Goal: Find specific page/section: Find specific page/section

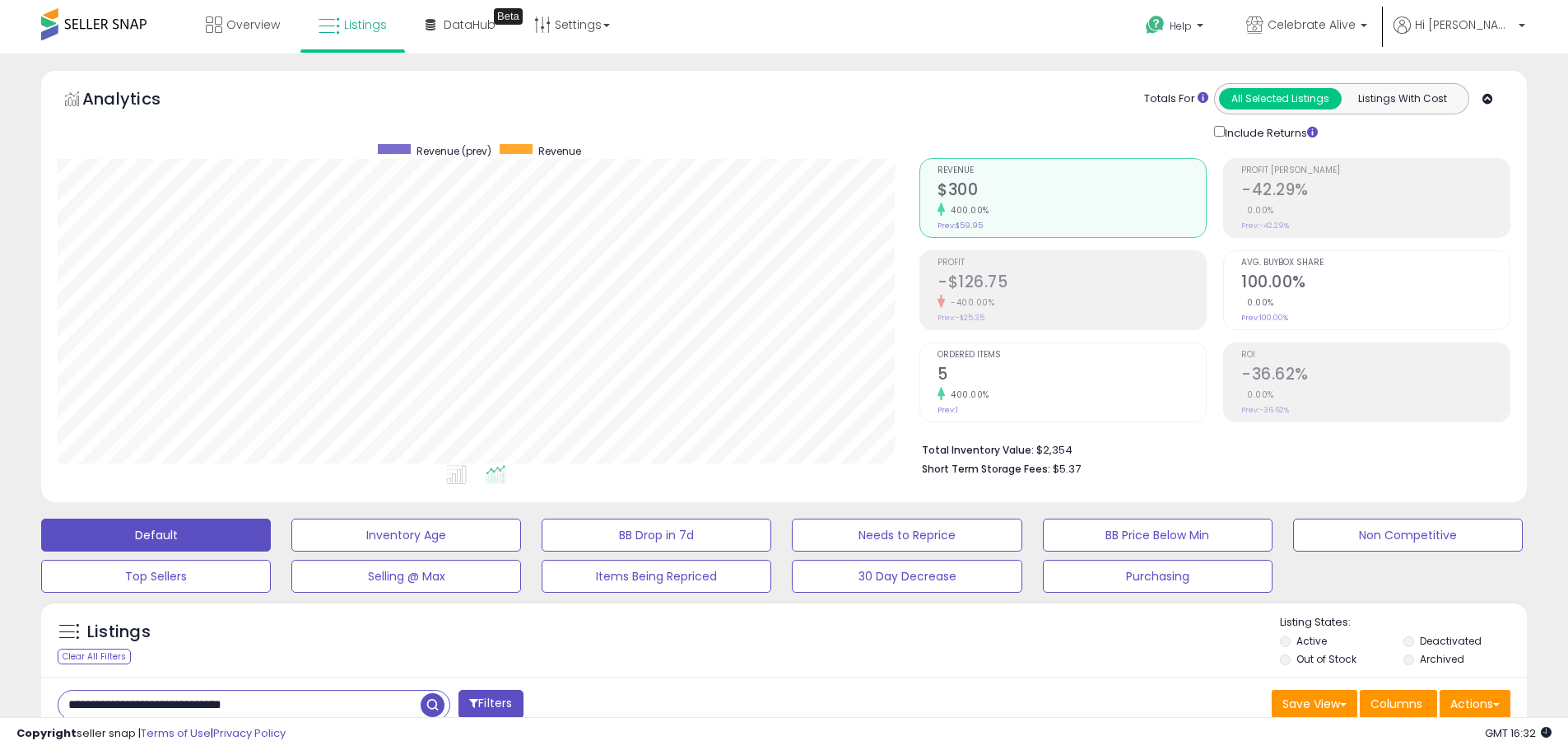
scroll to position [408, 0]
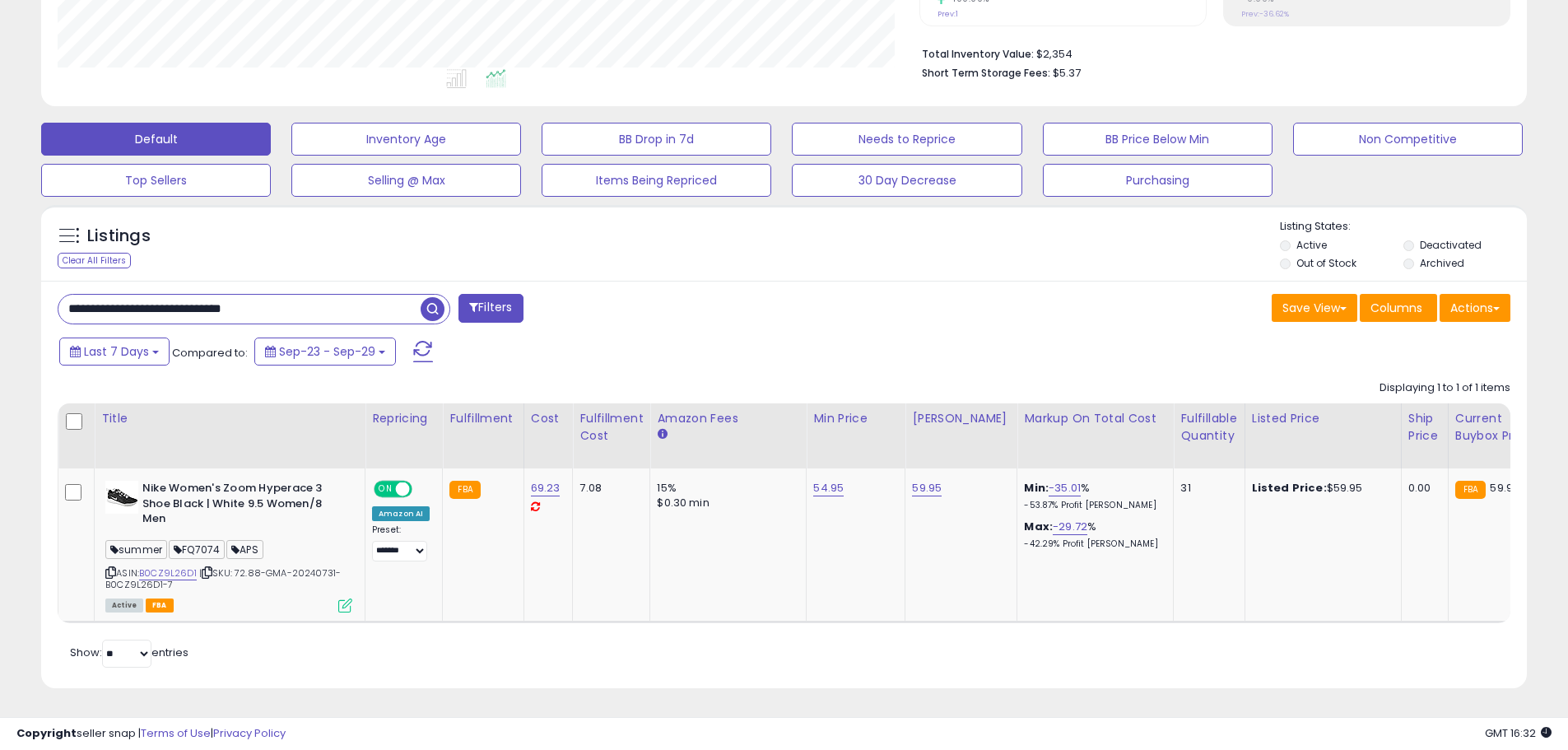
click at [301, 299] on input "**********" at bounding box center [240, 309] width 362 height 28
paste input "text"
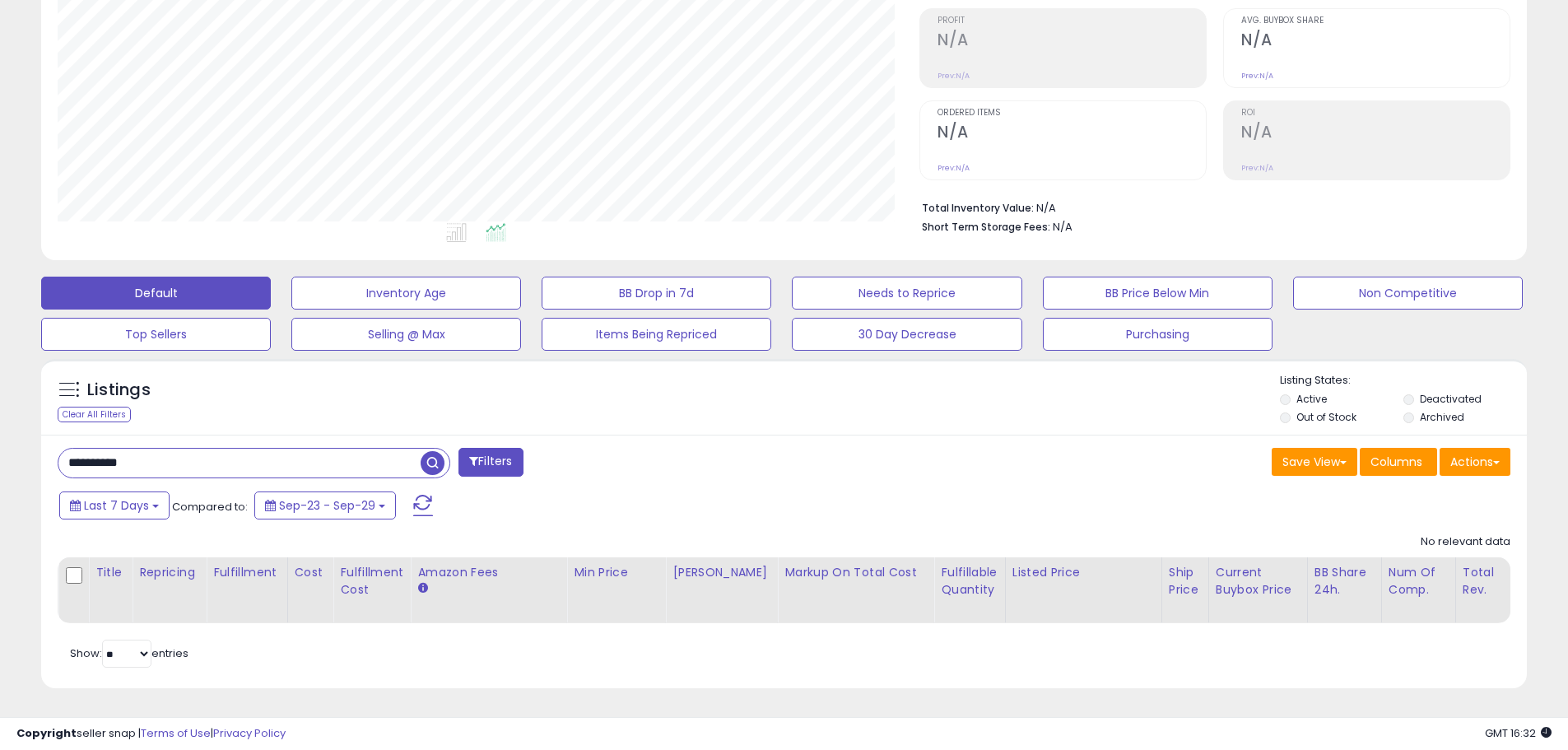
click at [1390, 391] on li "Active" at bounding box center [1340, 401] width 121 height 18
click at [1415, 391] on li "Deactivated" at bounding box center [1464, 401] width 121 height 18
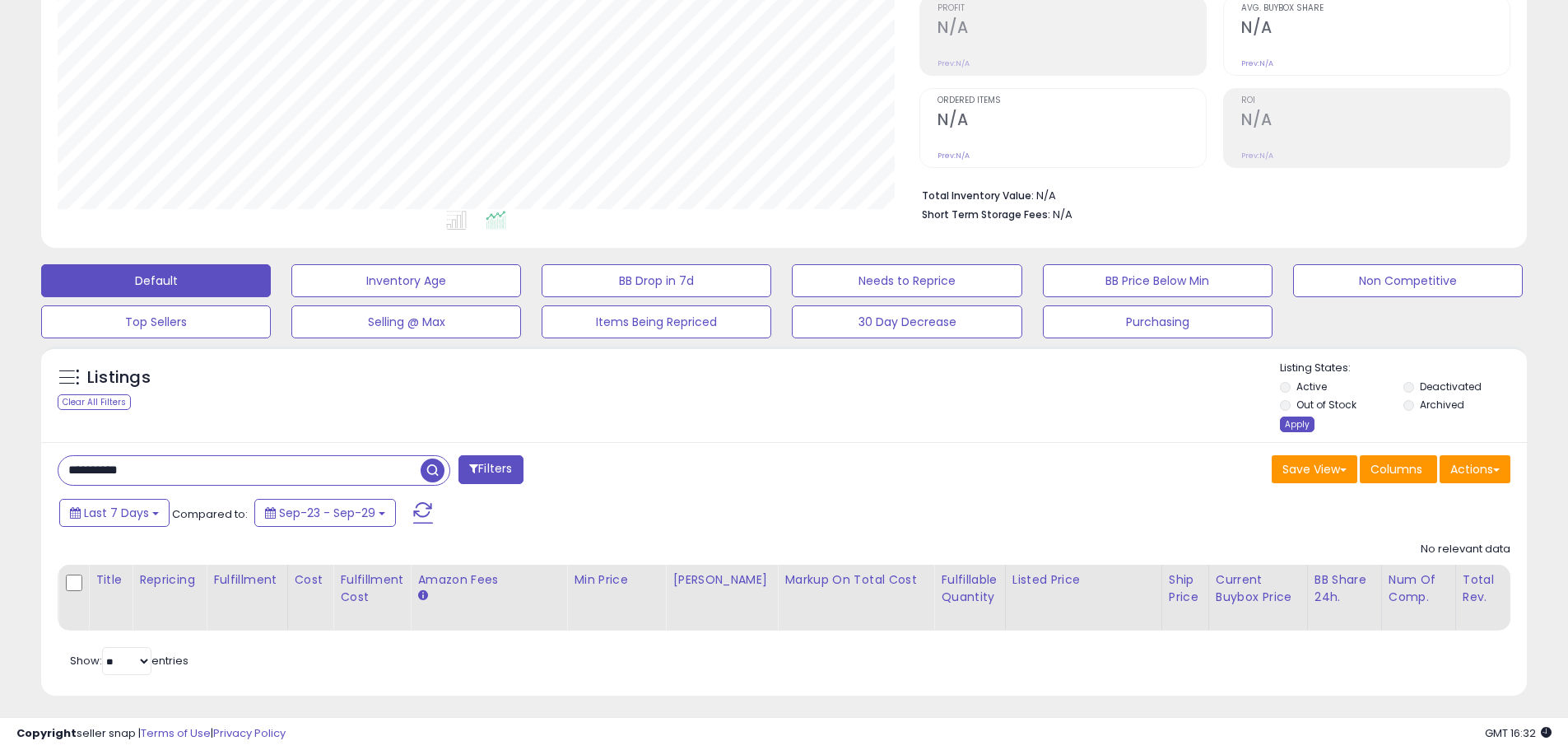
click at [1300, 423] on div "Apply" at bounding box center [1296, 424] width 34 height 16
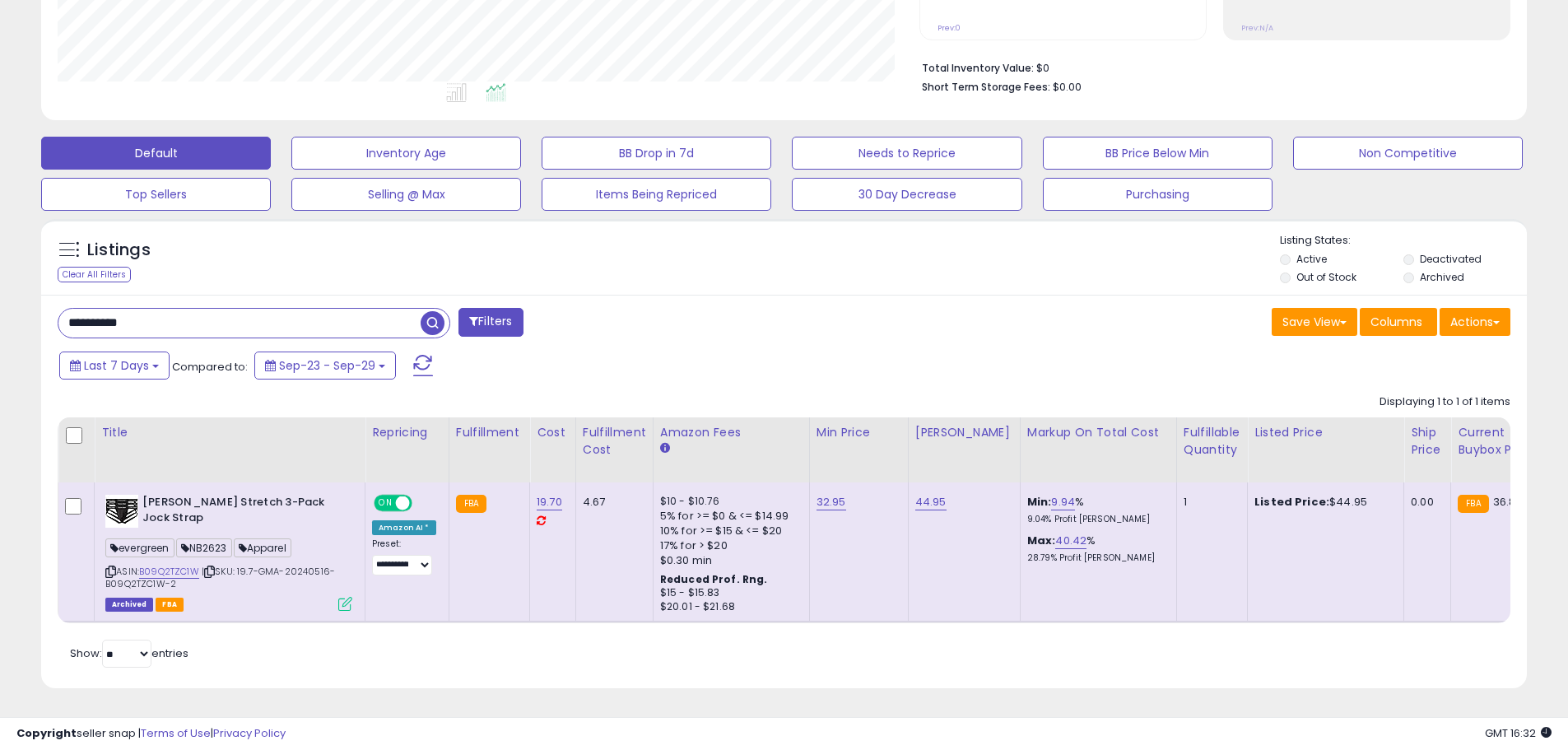
click at [149, 494] on b "[PERSON_NAME] Stretch 3-Pack Jock Strap" at bounding box center [242, 511] width 200 height 34
drag, startPoint x: 149, startPoint y: 493, endPoint x: 202, endPoint y: 505, distance: 54.3
click at [202, 505] on b "[PERSON_NAME] Stretch 3-Pack Jock Strap" at bounding box center [242, 511] width 200 height 34
copy b "[PERSON_NAME] Stretch 3-Pack Jock Strap"
click at [235, 308] on input "**********" at bounding box center [240, 323] width 362 height 28
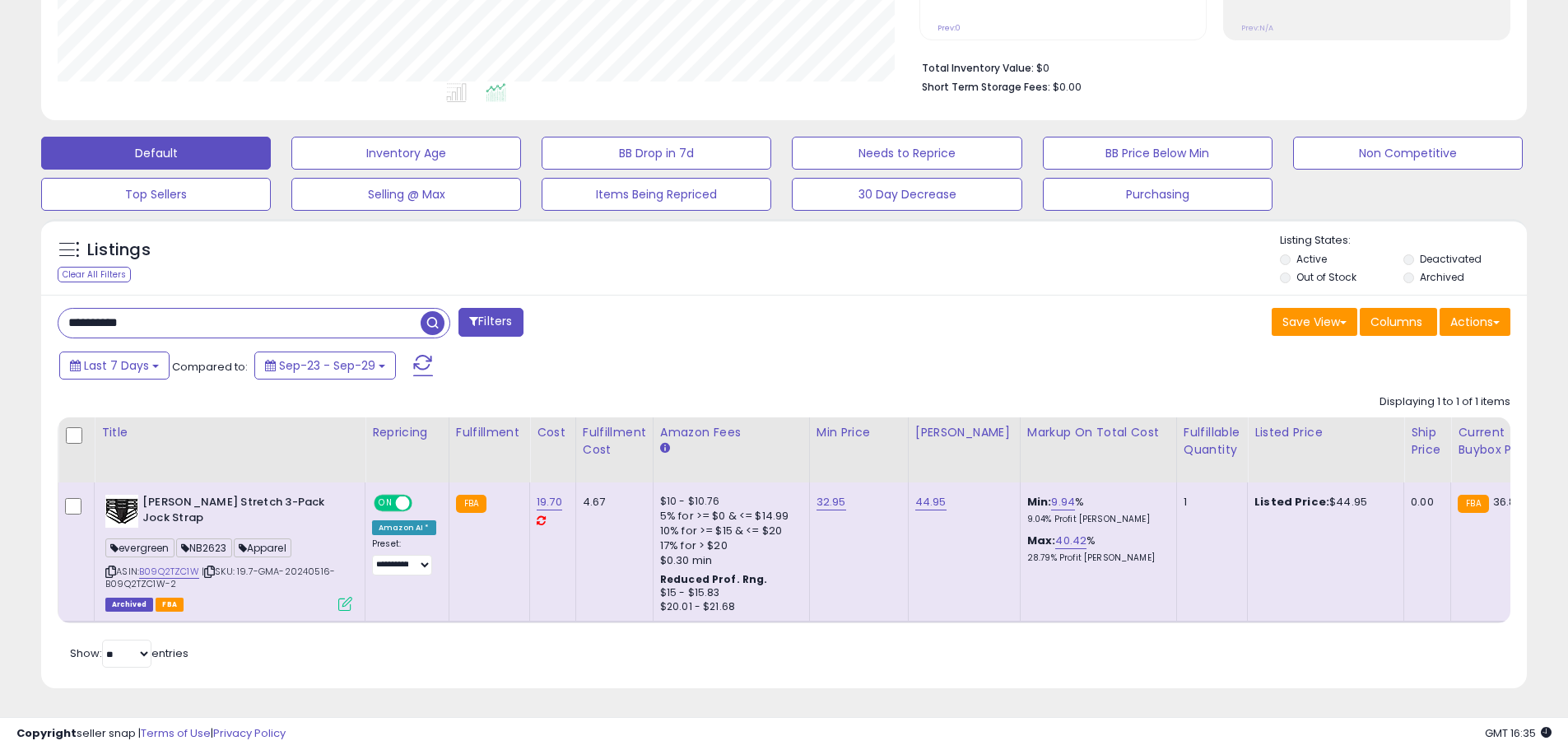
paste input "text"
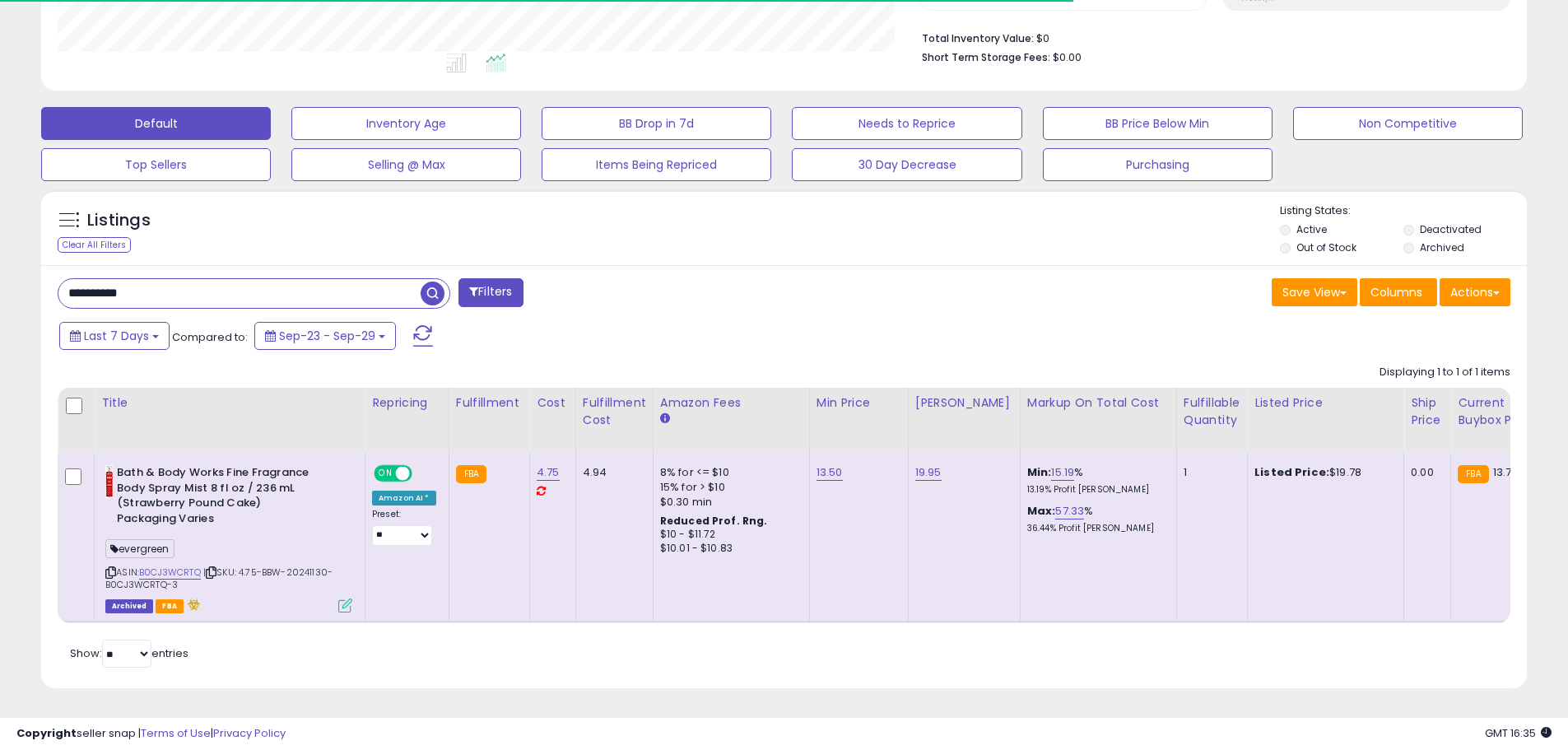
scroll to position [424, 0]
click at [253, 566] on span "| SKU: 4.75-BBW-20241130-B0CJ3WCRTQ-3" at bounding box center [219, 577] width 227 height 24
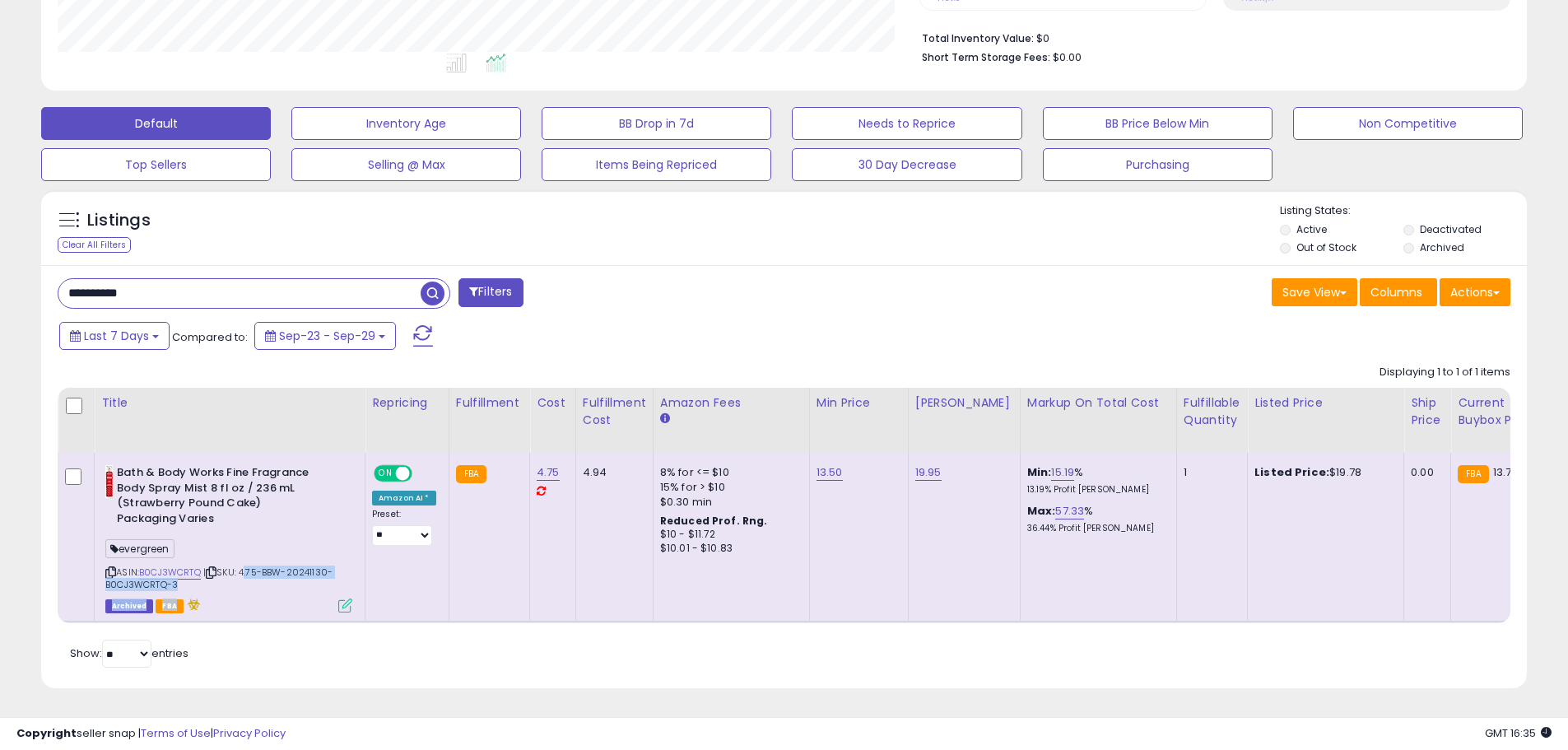
drag, startPoint x: 253, startPoint y: 560, endPoint x: 269, endPoint y: 574, distance: 21.3
click at [269, 574] on div "ASIN: B0CJ3WCRTQ | SKU: 4.75-BBW-20241130-B0CJ3WCRTQ-3 Archived FBA" at bounding box center [229, 538] width 247 height 146
copy span "4.75-BBW-20241130-B0CJ3WCRTQ-3"
click at [132, 465] on b "Bath & Body Works Fine Fragrance Body Spray Mist 8 fl oz / 236 mL (Strawberry P…" at bounding box center [216, 498] width 200 height 65
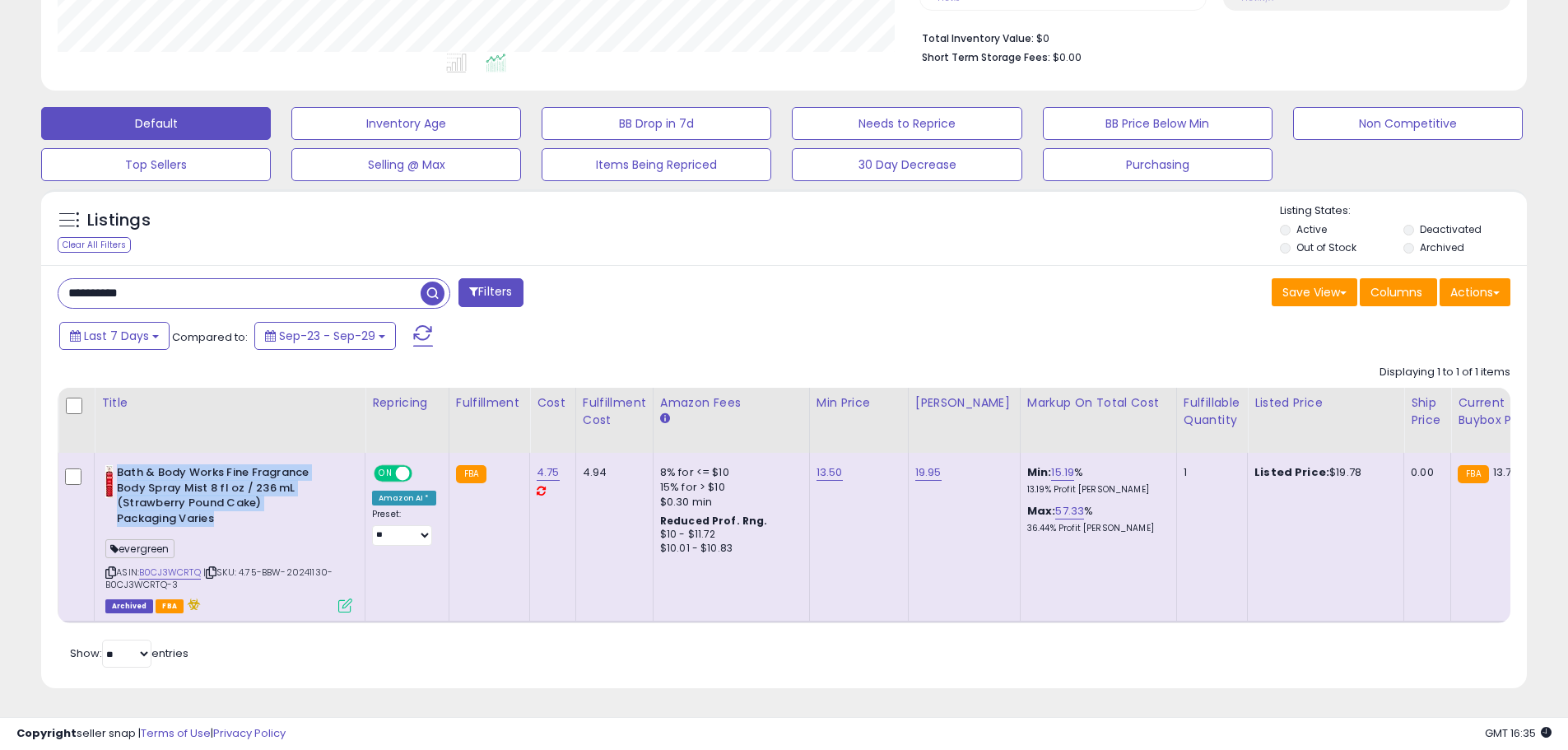
drag, startPoint x: 133, startPoint y: 459, endPoint x: 282, endPoint y: 503, distance: 155.4
click at [282, 503] on b "Bath & Body Works Fine Fragrance Body Spray Mist 8 fl oz / 236 mL (Strawberry P…" at bounding box center [216, 498] width 200 height 65
copy b "Bath & Body Works Fine Fragrance Body Spray Mist 8 fl oz / 236 mL (Strawberry P…"
click at [351, 285] on input "**********" at bounding box center [240, 293] width 362 height 28
paste input "**********"
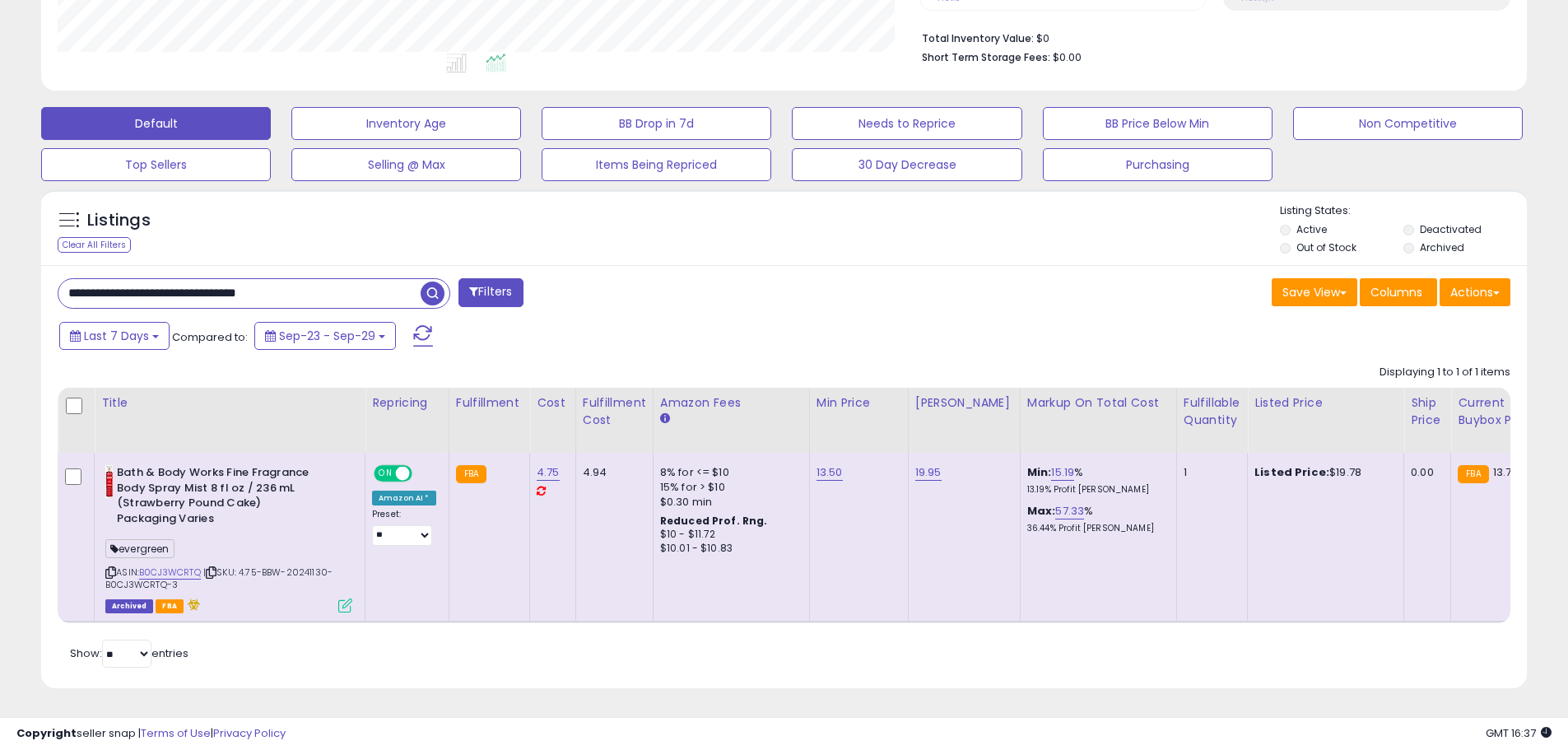
click at [280, 279] on input "**********" at bounding box center [240, 293] width 362 height 28
paste input "text"
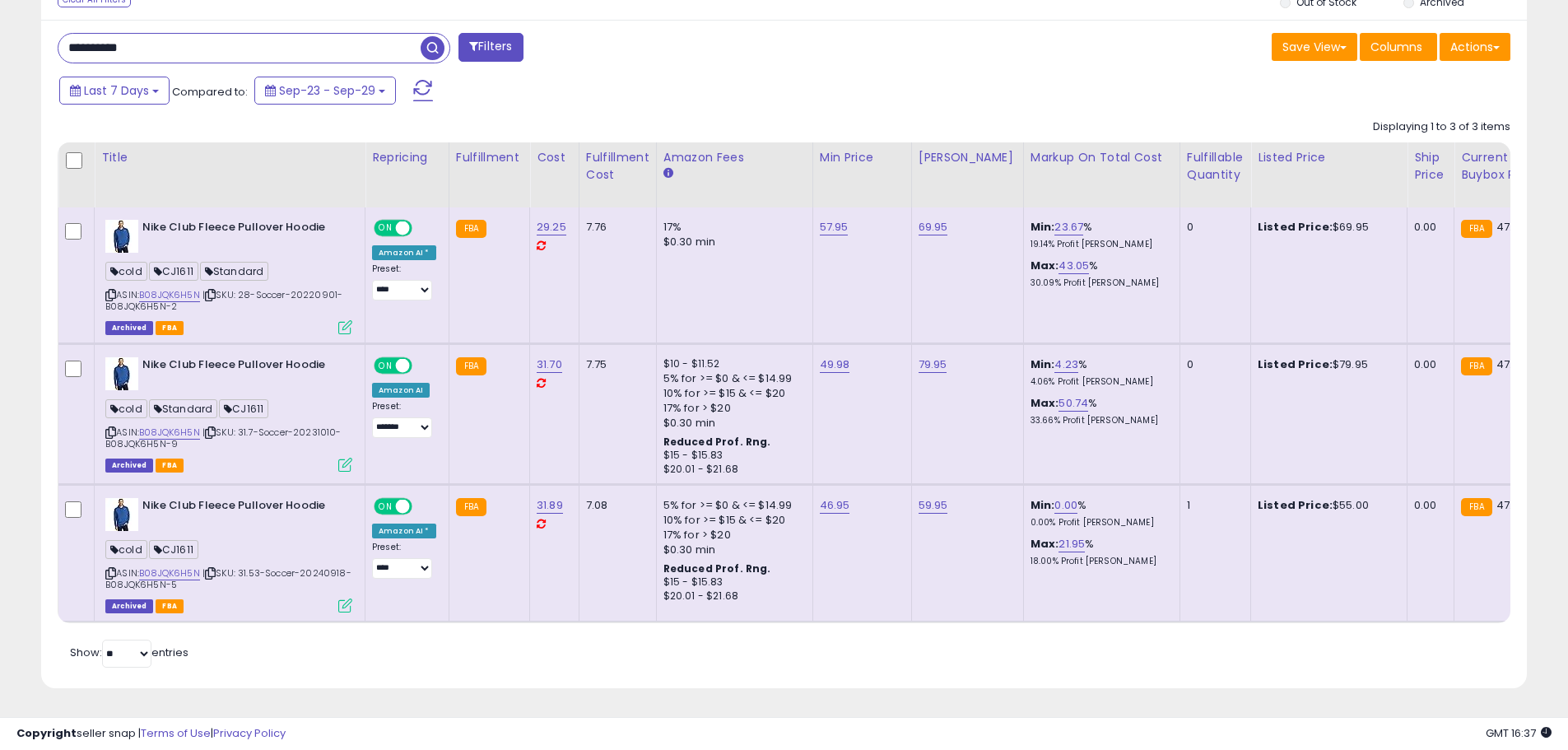
click at [252, 566] on span "| SKU: 31.53-Soccer-20240918-B08JQK6H5N-5" at bounding box center [229, 578] width 246 height 24
drag, startPoint x: 252, startPoint y: 565, endPoint x: 254, endPoint y: 577, distance: 12.2
click at [254, 577] on div "ASIN: B08JQK6H5N | SKU: 31.53-Soccer-20240918-B08JQK6H5N-5 Archived FBA" at bounding box center [229, 554] width 247 height 113
copy span "31.53-Soccer-20240918-B08JQK6H5N-5"
click at [154, 498] on b "Nike Club Fleece Pullover Hoodie" at bounding box center [242, 508] width 200 height 20
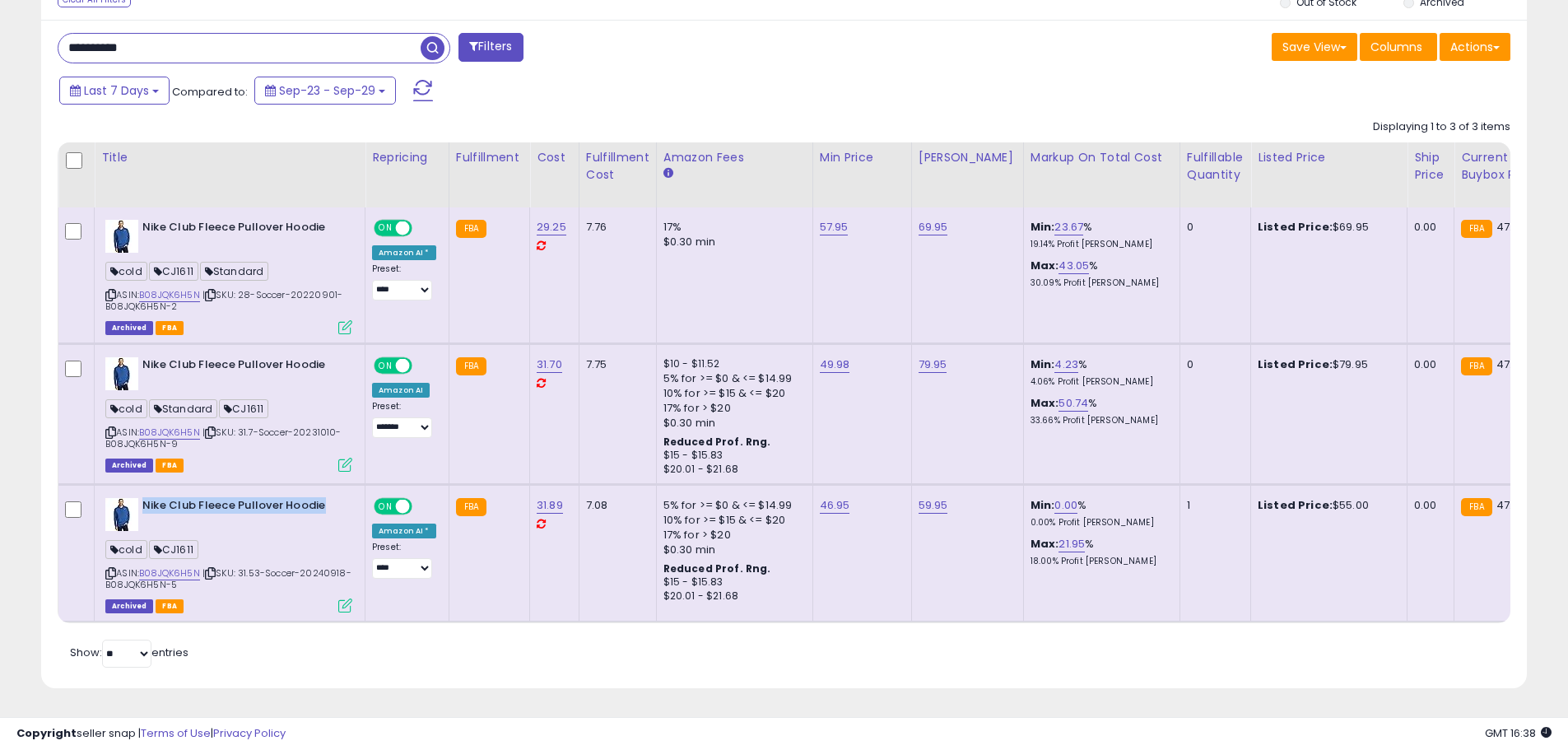
drag, startPoint x: 154, startPoint y: 492, endPoint x: 303, endPoint y: 494, distance: 149.0
click at [303, 498] on b "Nike Club Fleece Pullover Hoodie" at bounding box center [242, 508] width 200 height 20
copy b "Nike Club Fleece Pullover Hoodie"
click at [200, 34] on input "**********" at bounding box center [240, 48] width 362 height 28
paste input "text"
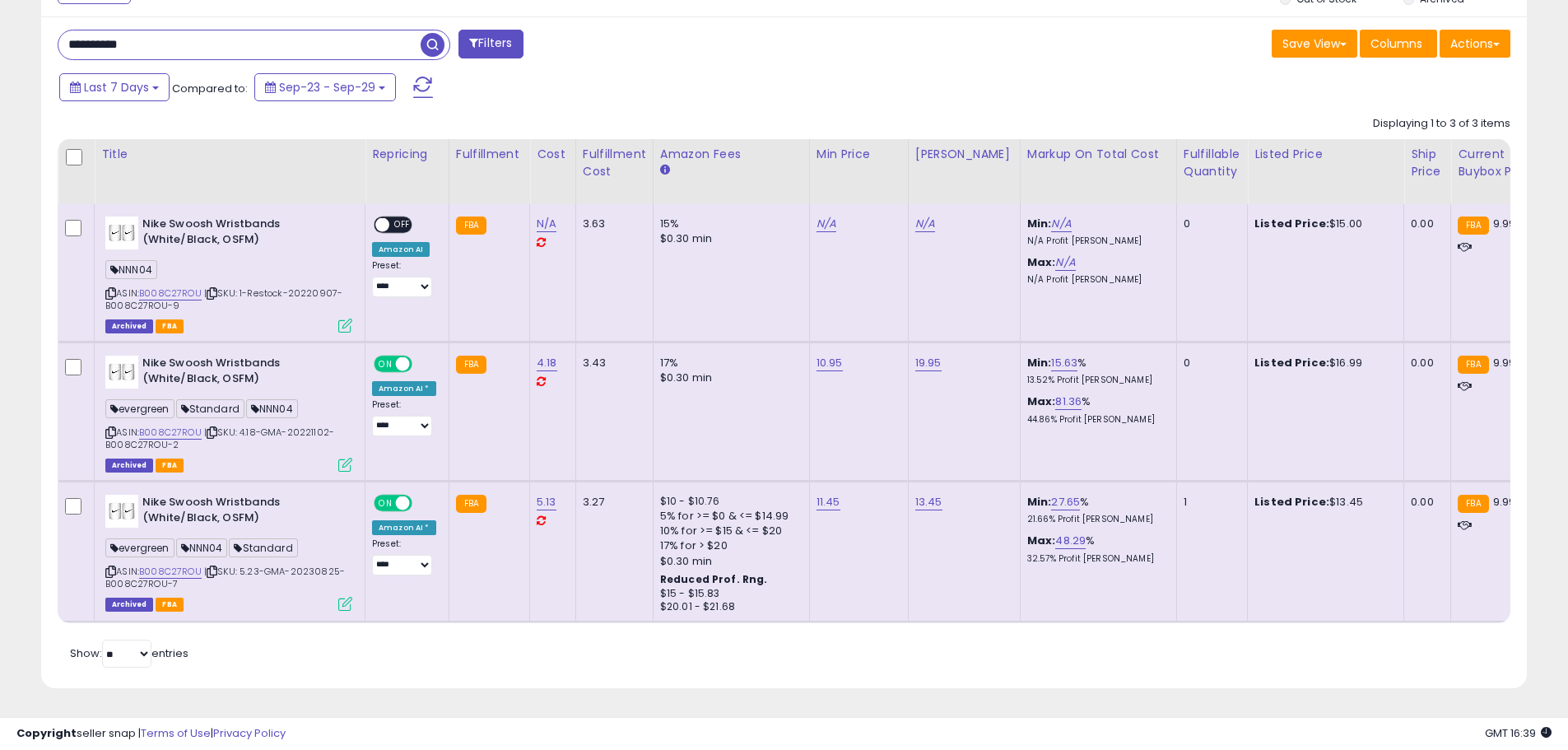
click at [147, 494] on b "Nike Swoosh Wristbands (White/Black, OSFM)" at bounding box center [242, 511] width 200 height 34
drag, startPoint x: 147, startPoint y: 492, endPoint x: 311, endPoint y: 508, distance: 164.8
click at [311, 508] on b "Nike Swoosh Wristbands (White/Black, OSFM)" at bounding box center [242, 511] width 200 height 34
copy b "Nike Swoosh Wristbands (White/Black, OSFM)"
click at [311, 44] on input "**********" at bounding box center [240, 44] width 362 height 28
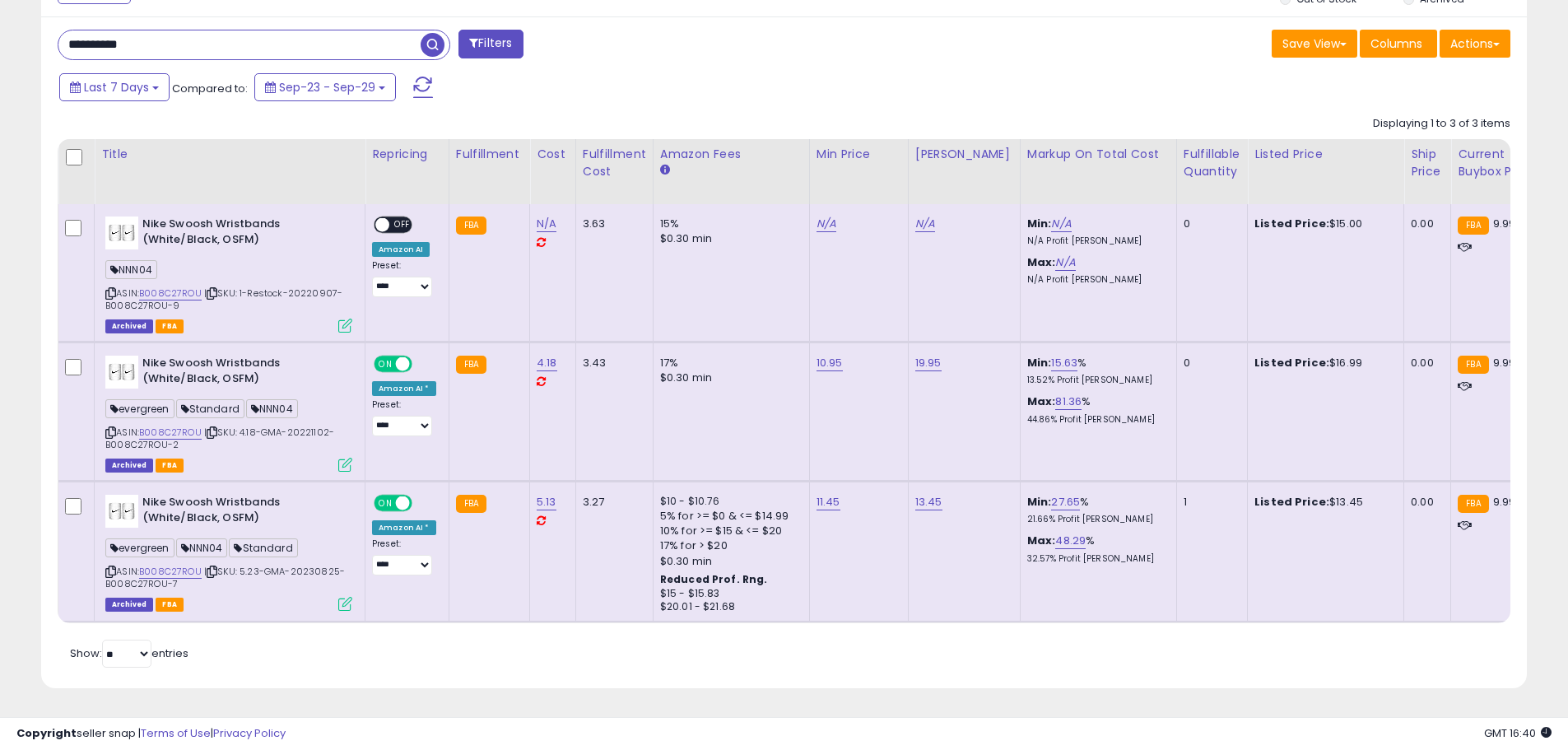
paste input "text"
type input "**********"
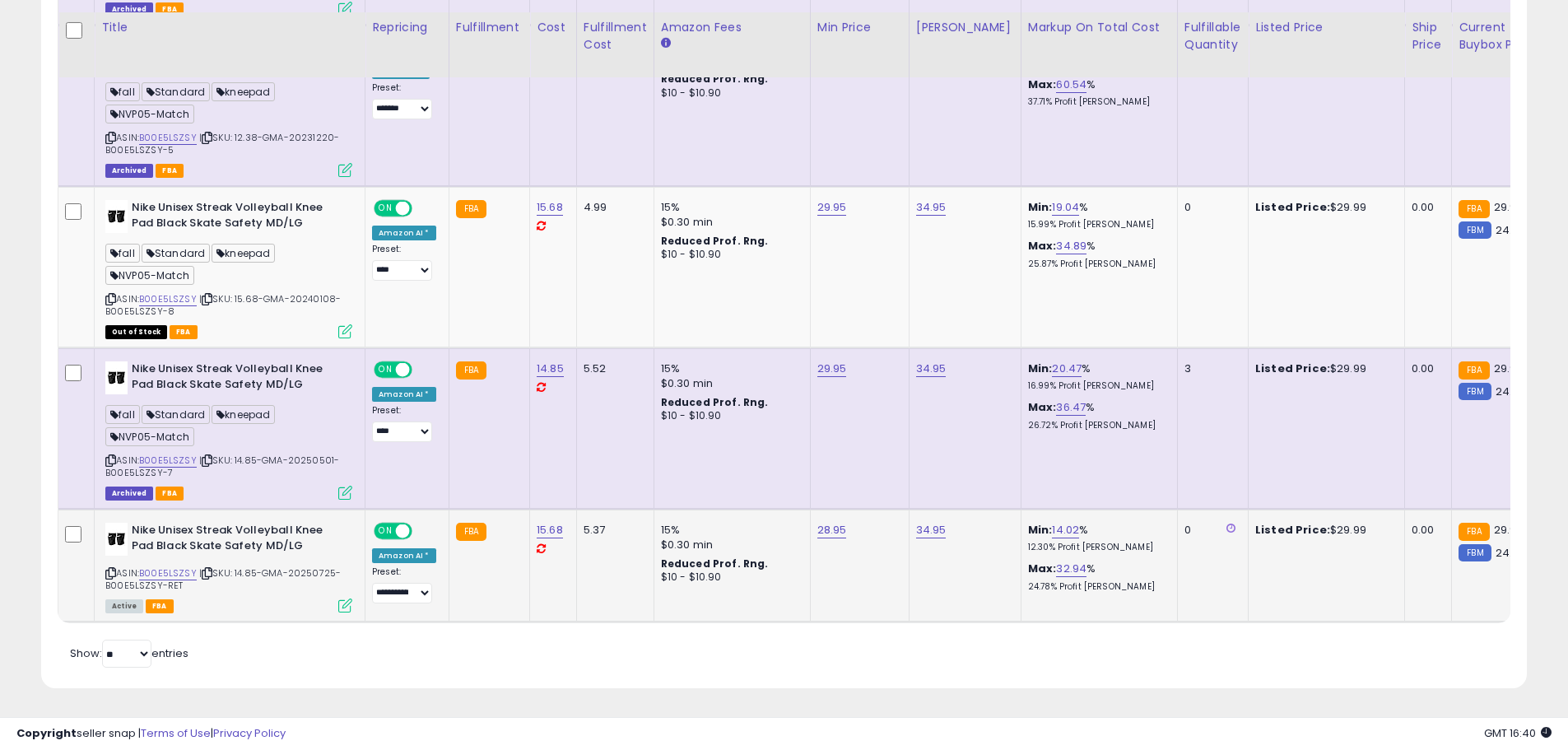
scroll to position [1740, 0]
click at [145, 361] on b "Nike Unisex Streak Volleyball Knee Pad Black Skate Safety MD/LG" at bounding box center [231, 378] width 200 height 34
drag, startPoint x: 145, startPoint y: 356, endPoint x: 318, endPoint y: 370, distance: 173.6
click at [318, 370] on b "Nike Unisex Streak Volleyball Knee Pad Black Skate Safety MD/LG" at bounding box center [231, 378] width 200 height 34
copy b "Nike Unisex Streak Volleyball Knee Pad Black Skate Safety MD/LG"
